Goal: Information Seeking & Learning: Check status

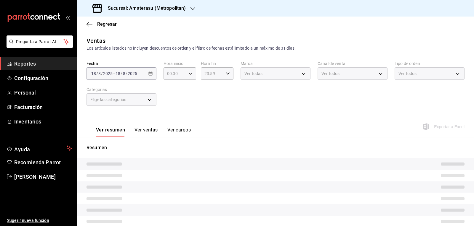
type input "05:00"
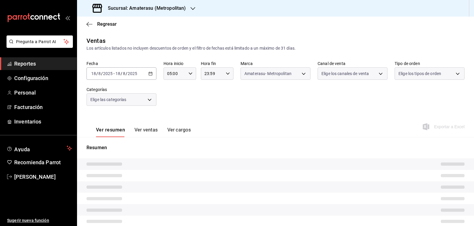
type input "e4cd7fcb-d45b-43ae-a99f-ad4ccfcd9032"
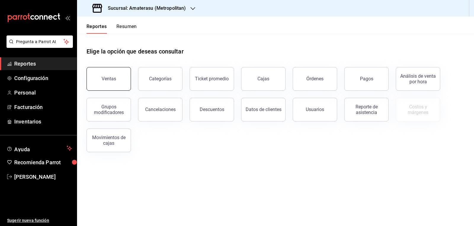
click at [110, 72] on button "Ventas" at bounding box center [108, 79] width 44 height 24
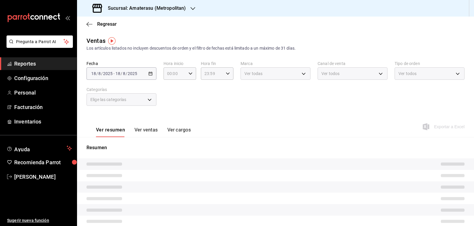
type input "05:00"
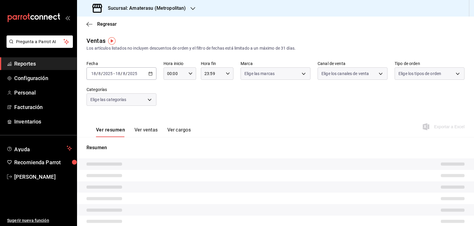
type input "05:00"
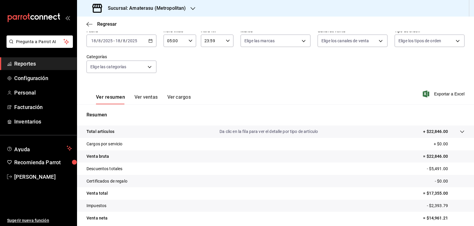
scroll to position [57, 0]
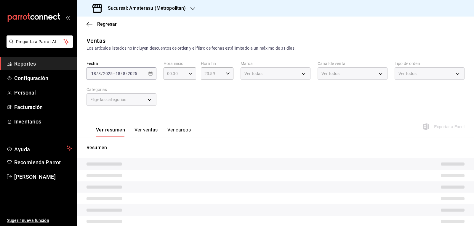
type input "05:00"
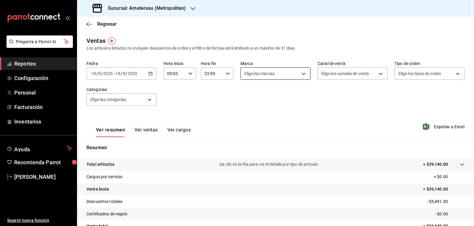
click at [280, 78] on body "Pregunta a Parrot AI Reportes Configuración Personal Facturación Inventarios Ay…" at bounding box center [237, 113] width 474 height 226
click at [247, 118] on input "checkbox" at bounding box center [244, 116] width 5 height 5
checkbox input "true"
type input "e4cd7fcb-d45b-43ae-a99f-ad4ccfcd9032"
click at [365, 123] on div at bounding box center [237, 113] width 474 height 226
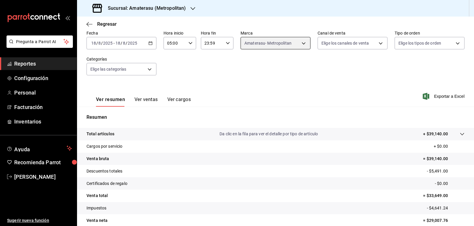
scroll to position [57, 0]
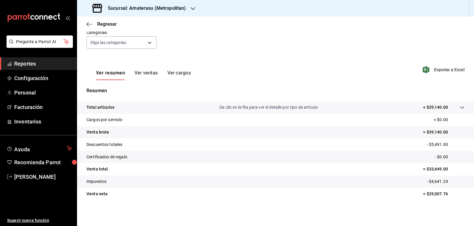
drag, startPoint x: 473, startPoint y: 177, endPoint x: 161, endPoint y: 160, distance: 312.8
click at [161, 160] on tr "Certificados de regalo - $0.00" at bounding box center [275, 157] width 397 height 12
click at [212, 55] on div "Fecha 2025-08-18 18 / 8 / 2025 - 2025-08-18 18 / 8 / 2025 Hora inicio 05:00 Hor…" at bounding box center [275, 30] width 378 height 52
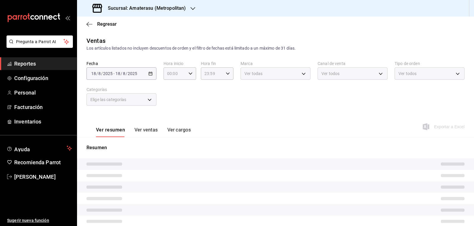
type input "05:00"
type input "e4cd7fcb-d45b-43ae-a99f-ad4ccfcd9032"
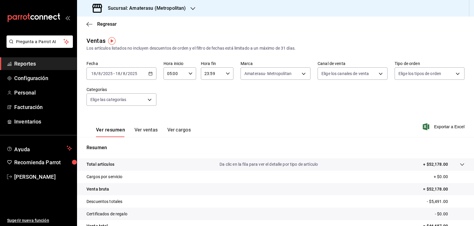
scroll to position [57, 0]
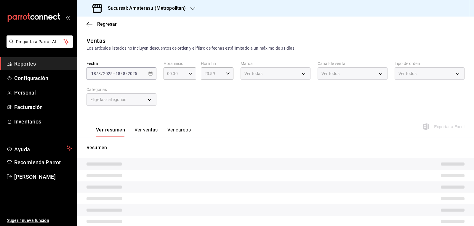
type input "05:00"
type input "e4cd7fcb-d45b-43ae-a99f-ad4ccfcd9032"
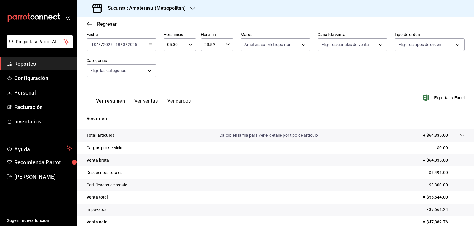
scroll to position [57, 0]
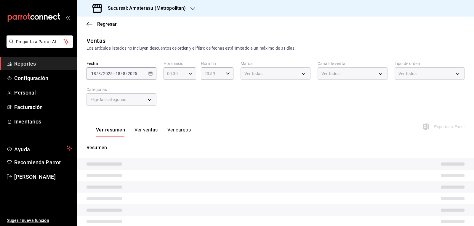
type input "05:00"
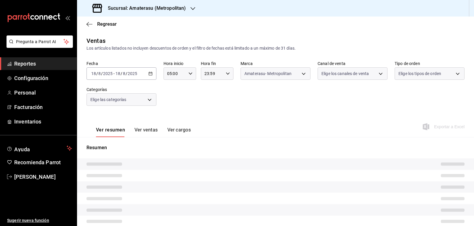
type input "e4cd7fcb-d45b-43ae-a99f-ad4ccfcd9032"
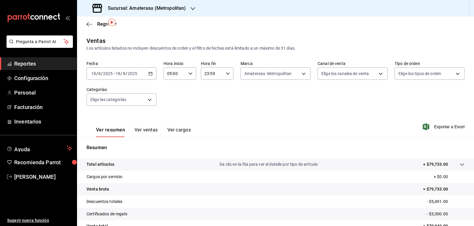
scroll to position [57, 0]
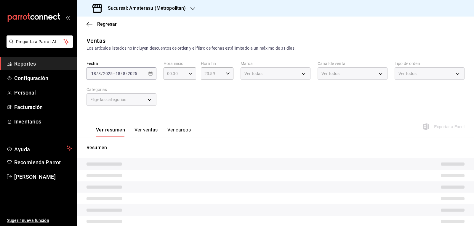
type input "05:00"
type input "e4cd7fcb-d45b-43ae-a99f-ad4ccfcd9032"
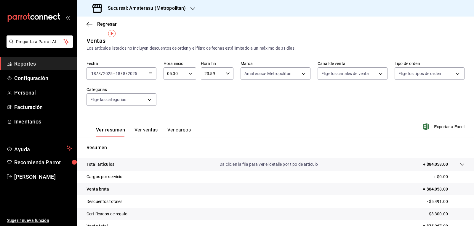
scroll to position [57, 0]
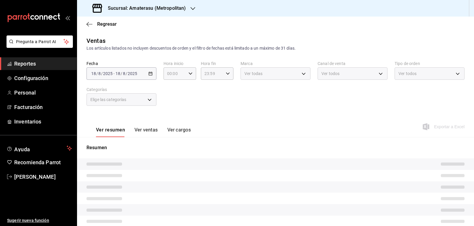
type input "05:00"
type input "e4cd7fcb-d45b-43ae-a99f-ad4ccfcd9032"
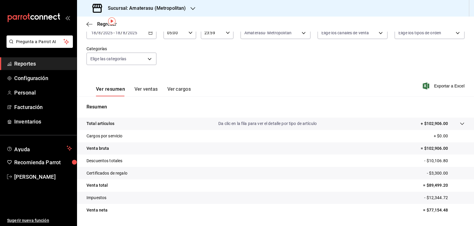
scroll to position [57, 0]
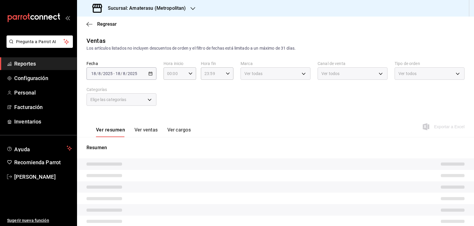
type input "05:00"
type input "e4cd7fcb-d45b-43ae-a99f-ad4ccfcd9032"
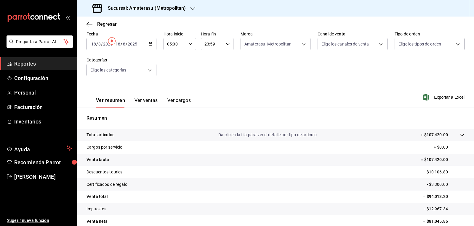
scroll to position [57, 0]
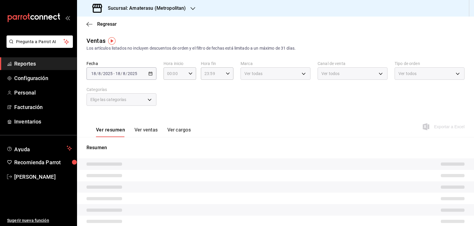
type input "05:00"
type input "e4cd7fcb-d45b-43ae-a99f-ad4ccfcd9032"
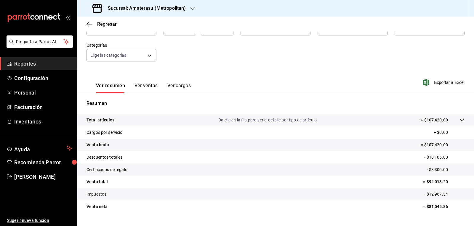
scroll to position [57, 0]
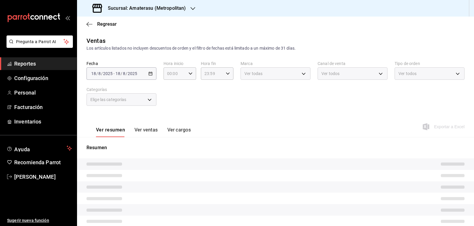
type input "05:00"
type input "e4cd7fcb-d45b-43ae-a99f-ad4ccfcd9032"
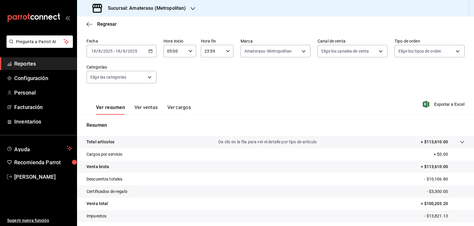
scroll to position [57, 0]
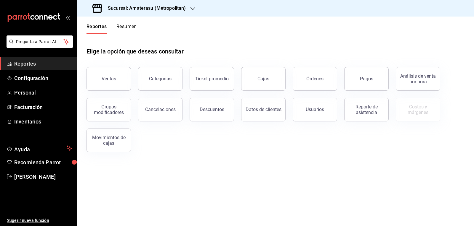
click at [297, 40] on div "Elige la opción que deseas consultar" at bounding box center [275, 47] width 378 height 26
click at [104, 85] on button "Ventas" at bounding box center [108, 79] width 44 height 24
